Goal: Check status

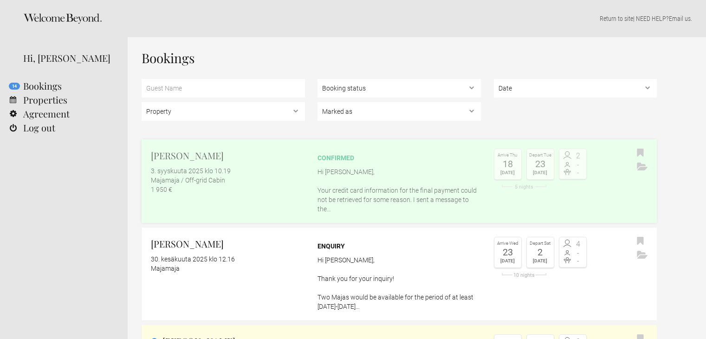
click at [333, 156] on div "confirmed" at bounding box center [399, 157] width 163 height 9
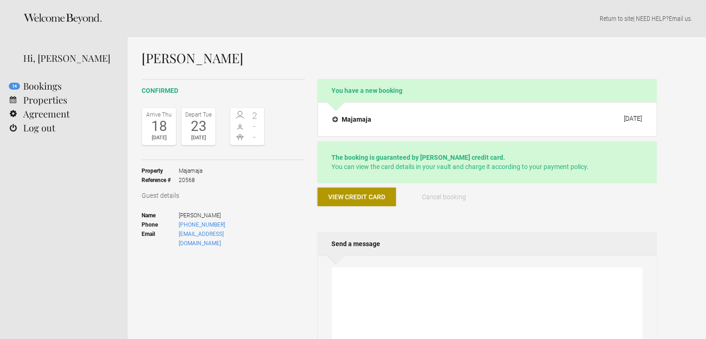
click at [354, 199] on span "View credit card" at bounding box center [356, 196] width 57 height 7
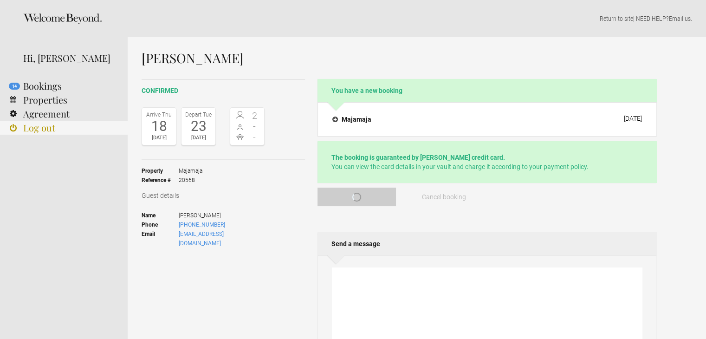
click at [39, 130] on link "Log out" at bounding box center [64, 128] width 128 height 14
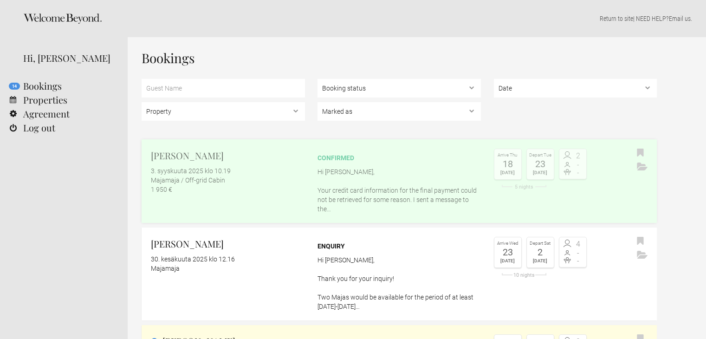
click at [332, 155] on div "confirmed" at bounding box center [399, 157] width 163 height 9
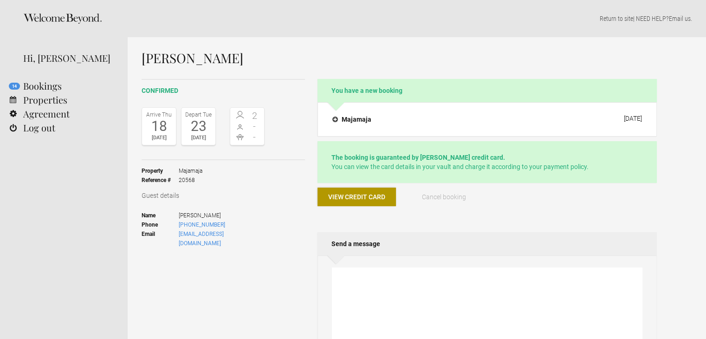
click at [353, 193] on span "View credit card" at bounding box center [356, 196] width 57 height 7
